Goal: Task Accomplishment & Management: Use online tool/utility

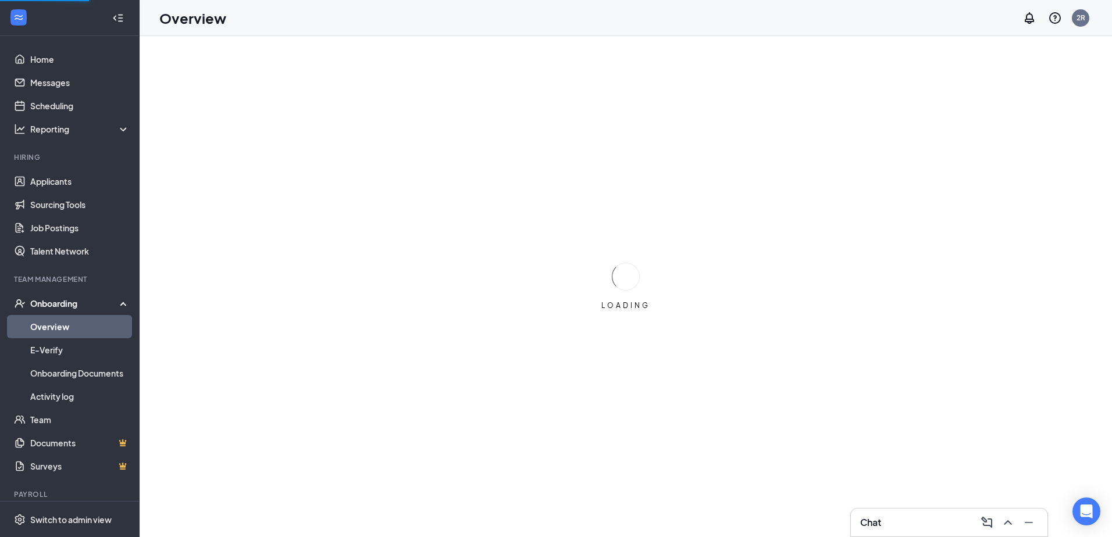
drag, startPoint x: 66, startPoint y: 313, endPoint x: 69, endPoint y: 308, distance: 6.3
click at [66, 313] on div "Onboarding" at bounding box center [70, 303] width 140 height 23
click at [69, 306] on div "Onboarding" at bounding box center [75, 304] width 90 height 12
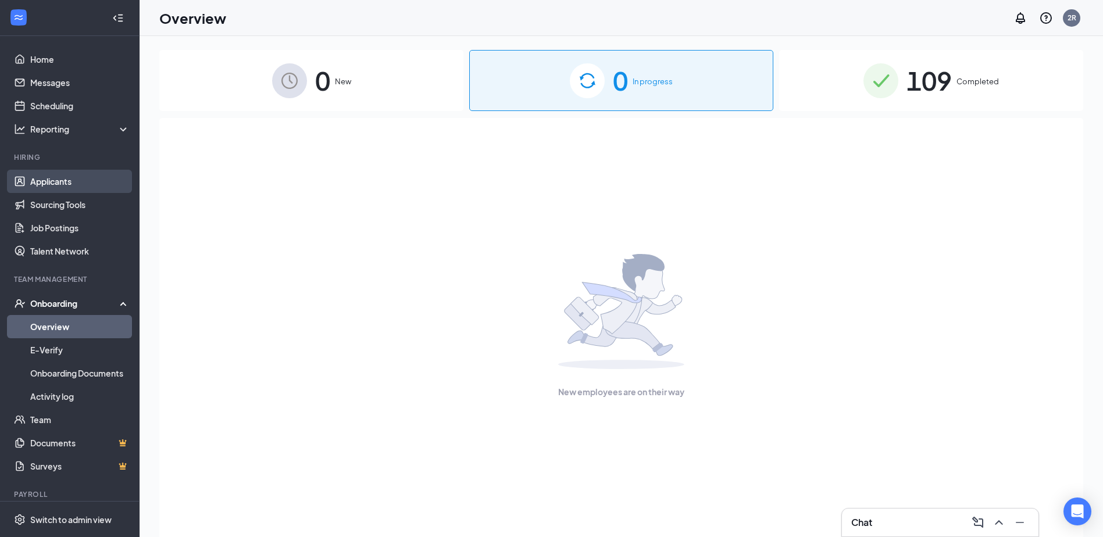
click at [70, 176] on link "Applicants" at bounding box center [79, 181] width 99 height 23
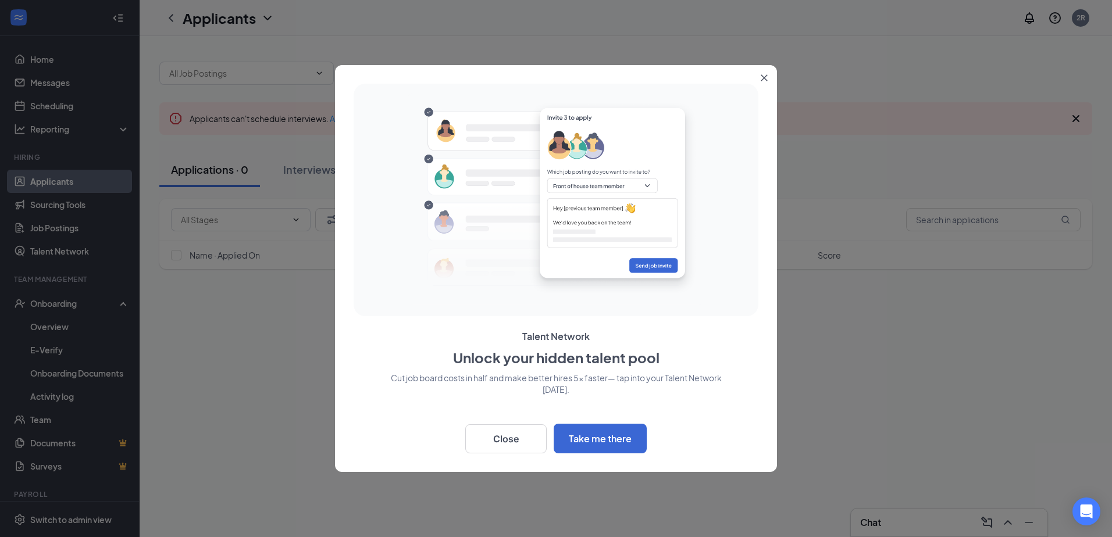
click at [761, 76] on icon "Close" at bounding box center [764, 78] width 6 height 6
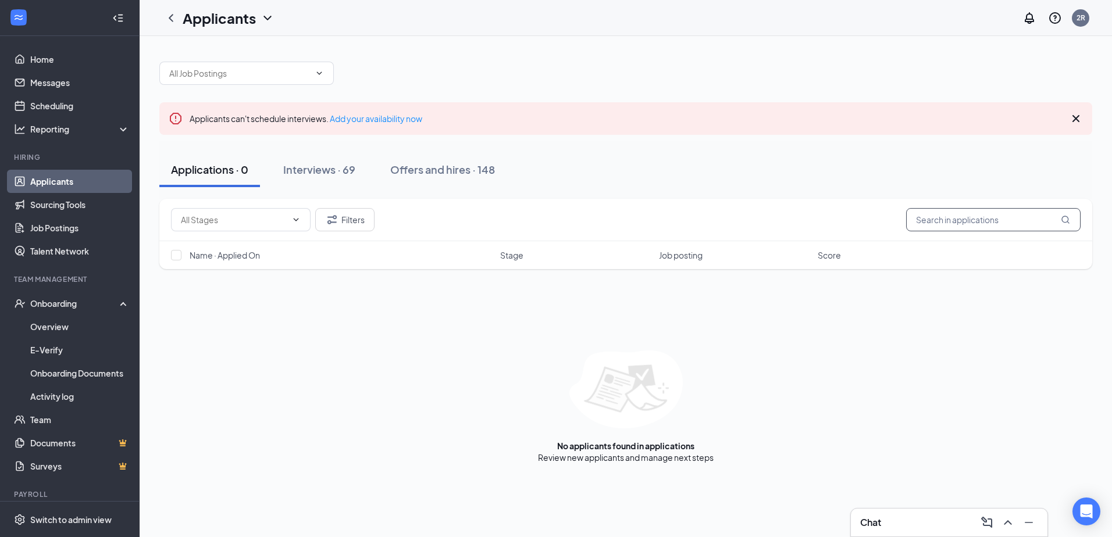
click at [954, 224] on input "text" at bounding box center [993, 219] width 174 height 23
type input "[PERSON_NAME]"
click at [340, 167] on div "Interviews · 69" at bounding box center [319, 169] width 72 height 15
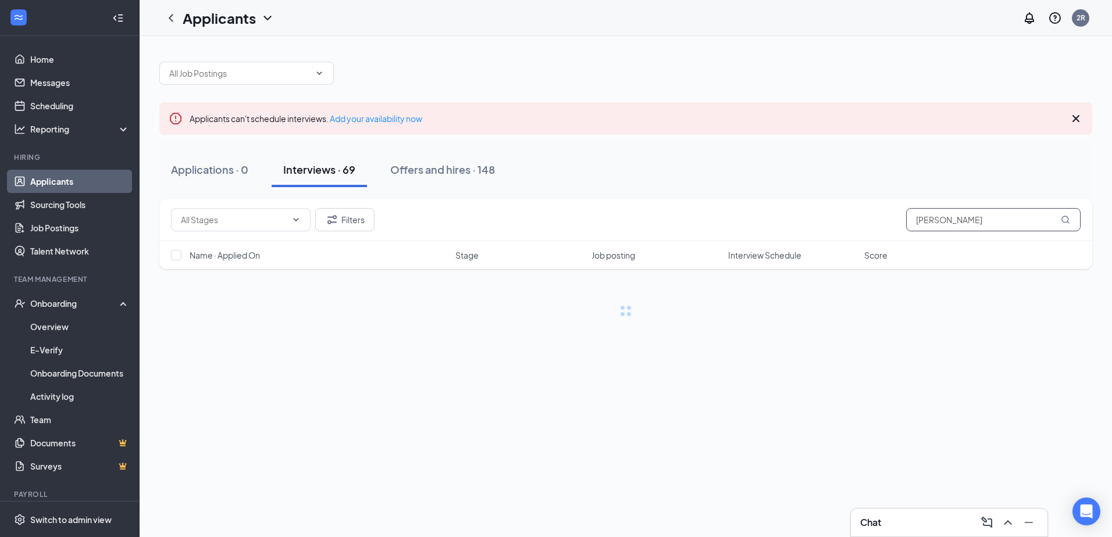
type input "[PERSON_NAME]"
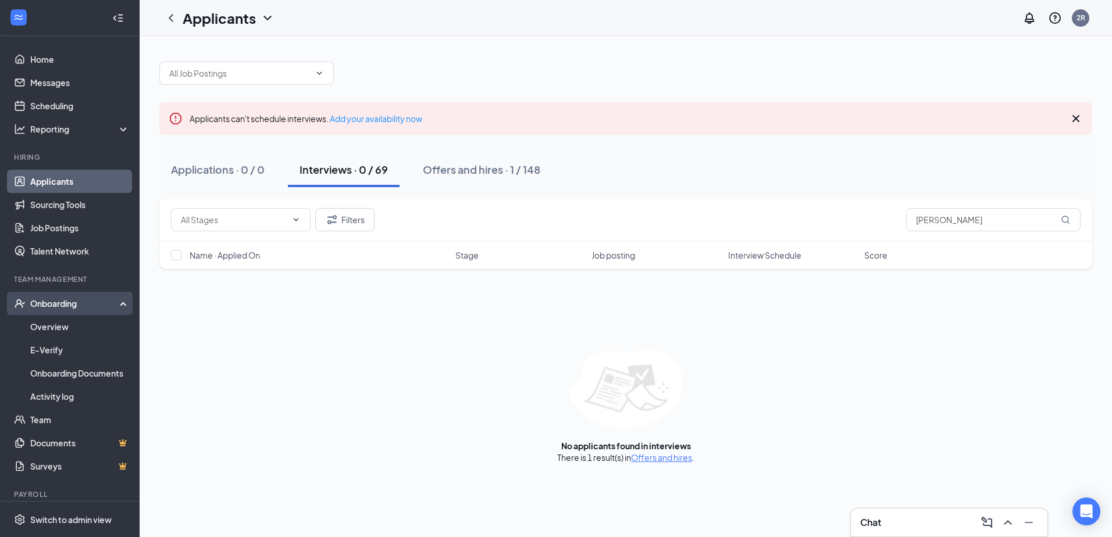
drag, startPoint x: 74, startPoint y: 301, endPoint x: 75, endPoint y: 308, distance: 7.1
click at [74, 302] on div "Onboarding" at bounding box center [75, 304] width 90 height 12
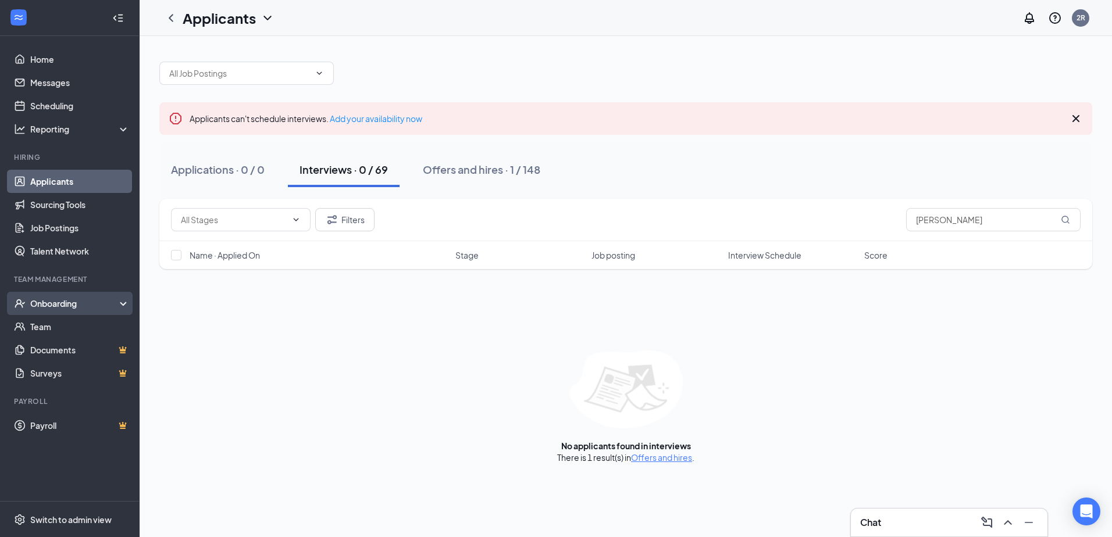
click at [67, 304] on div "Onboarding" at bounding box center [75, 304] width 90 height 12
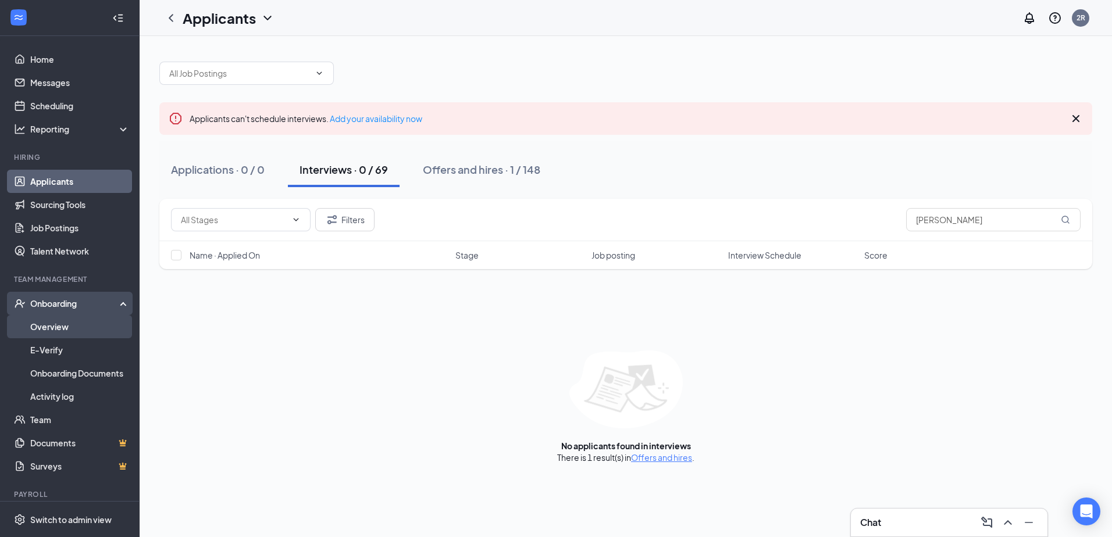
click at [68, 326] on link "Overview" at bounding box center [79, 326] width 99 height 23
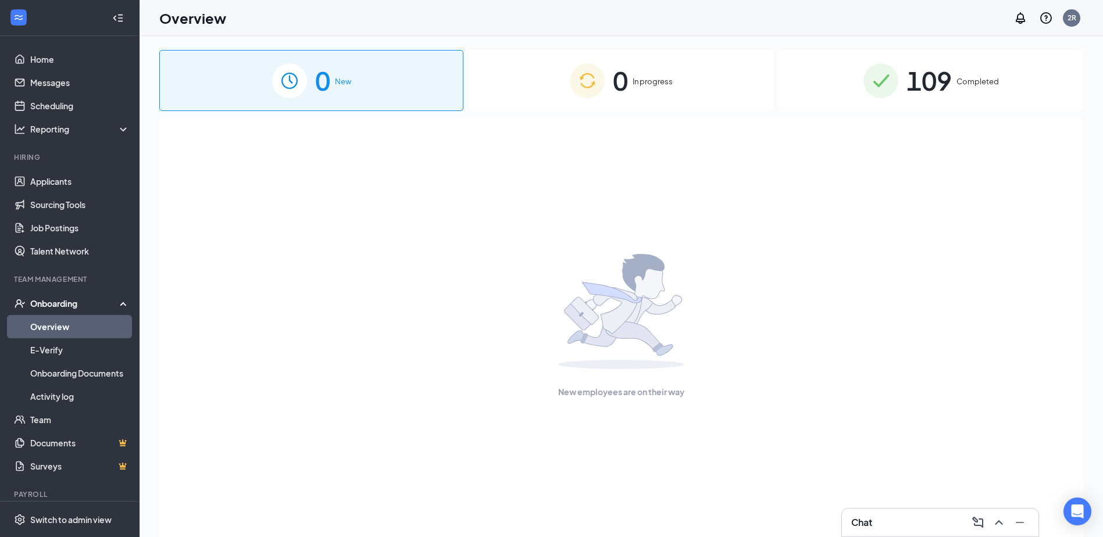
click at [621, 84] on span "0" at bounding box center [620, 80] width 15 height 40
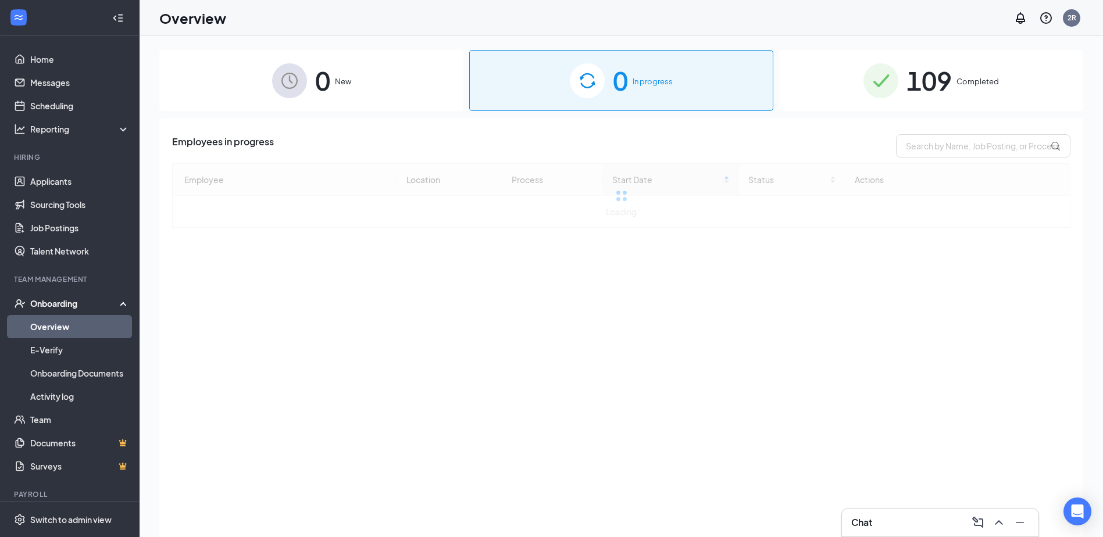
click at [367, 83] on div "0 New" at bounding box center [311, 80] width 304 height 61
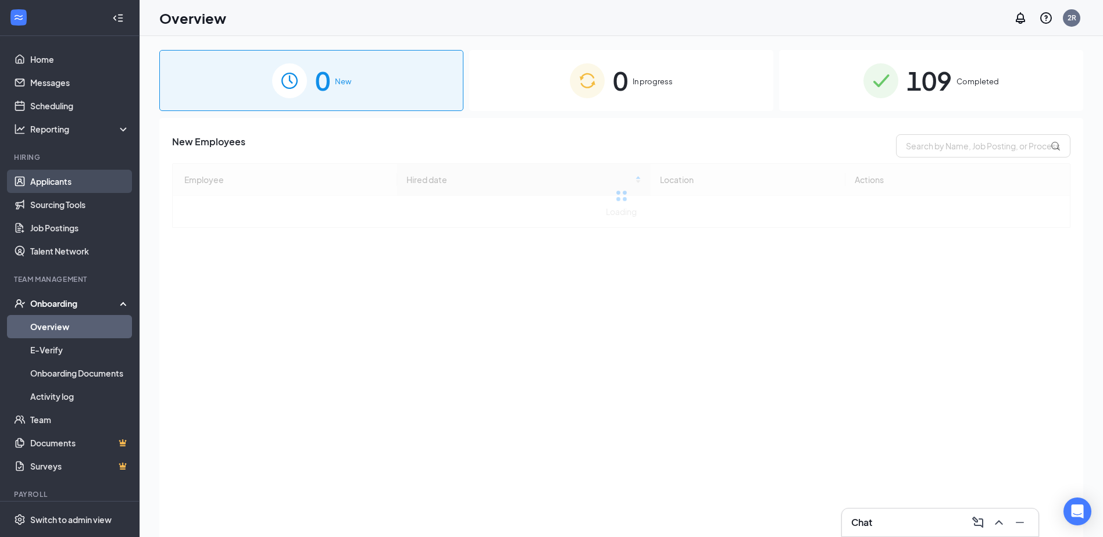
click at [84, 176] on link "Applicants" at bounding box center [79, 181] width 99 height 23
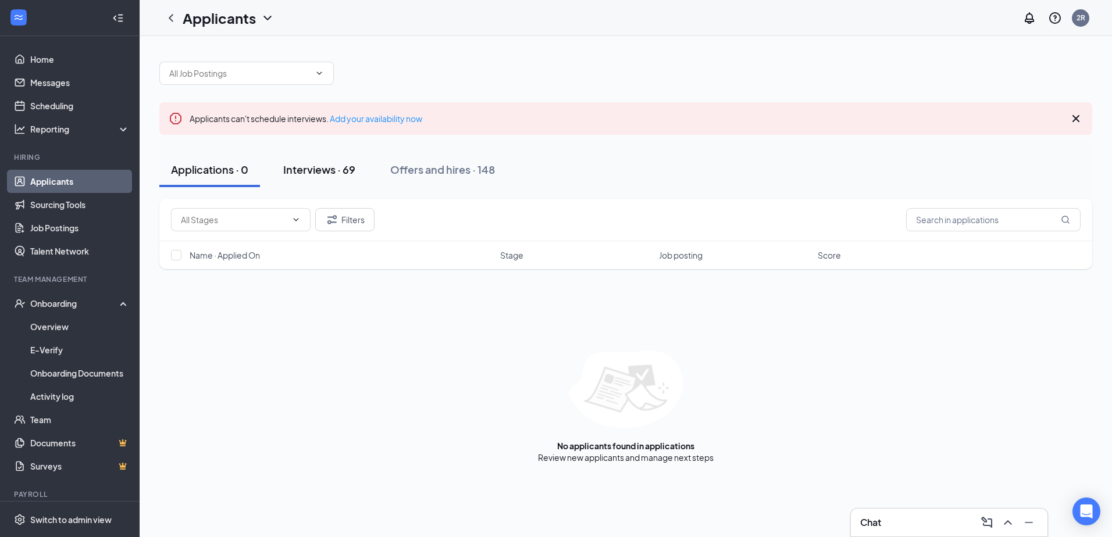
drag, startPoint x: 338, startPoint y: 170, endPoint x: 351, endPoint y: 171, distance: 13.4
click at [338, 170] on div "Interviews · 69" at bounding box center [319, 169] width 72 height 15
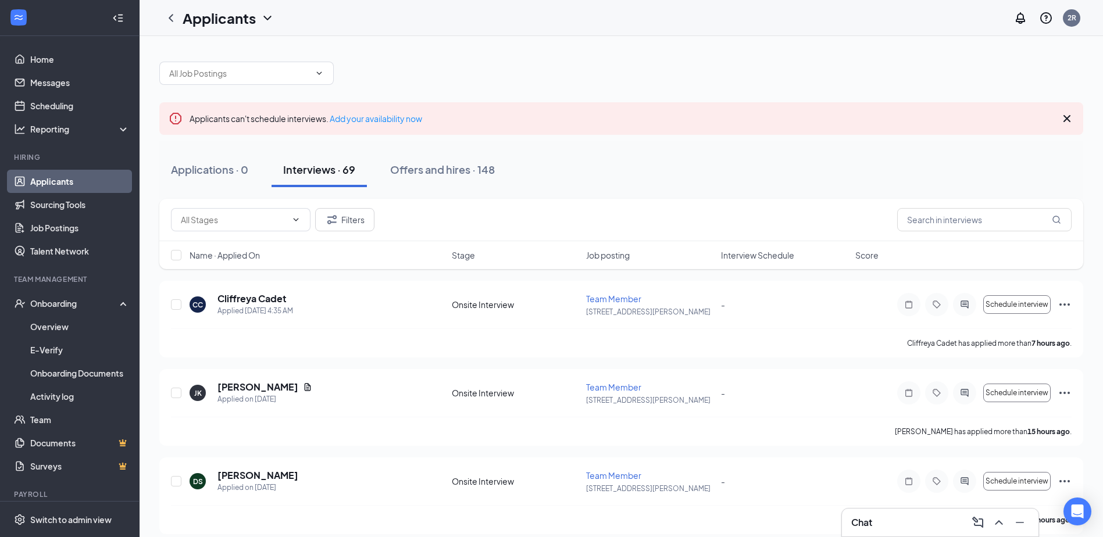
click at [326, 172] on div "Interviews · 69" at bounding box center [319, 169] width 72 height 15
click at [972, 227] on input "text" at bounding box center [984, 219] width 174 height 23
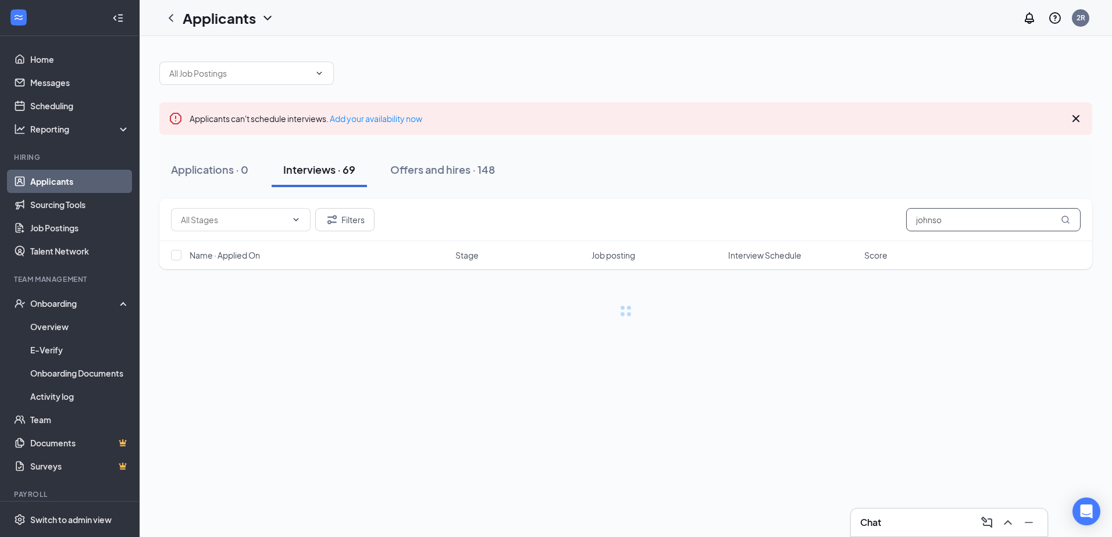
type input "[PERSON_NAME]"
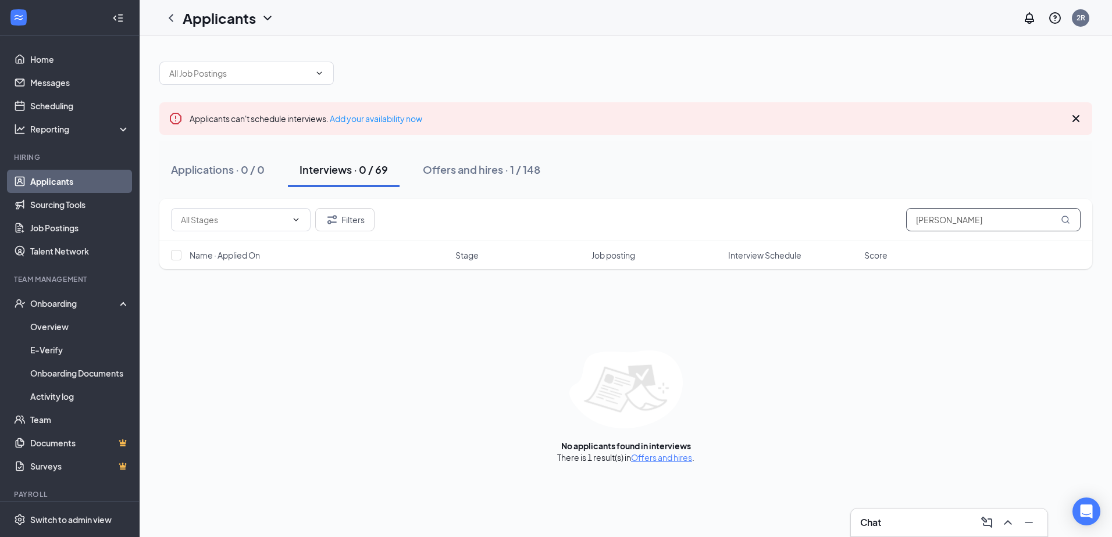
drag, startPoint x: 956, startPoint y: 223, endPoint x: -2, endPoint y: -60, distance: 998.8
click at [0, 0] on html "Home Messages Scheduling Reporting Hiring Applicants Sourcing Tools Job Posting…" at bounding box center [556, 268] width 1112 height 537
